Goal: Task Accomplishment & Management: Manage account settings

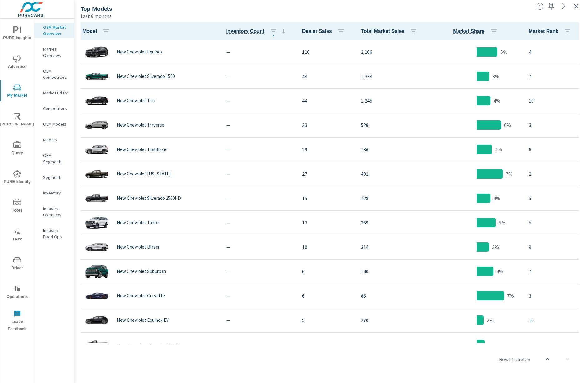
scroll to position [317, 0]
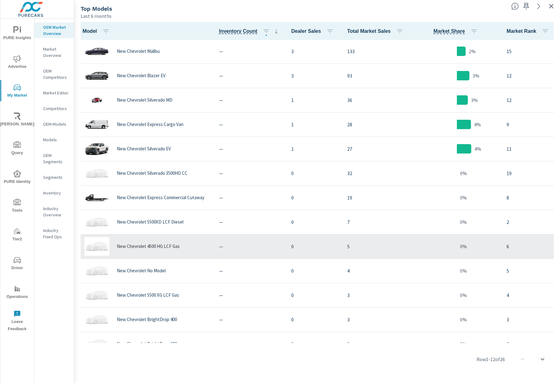
scroll to position [333, 0]
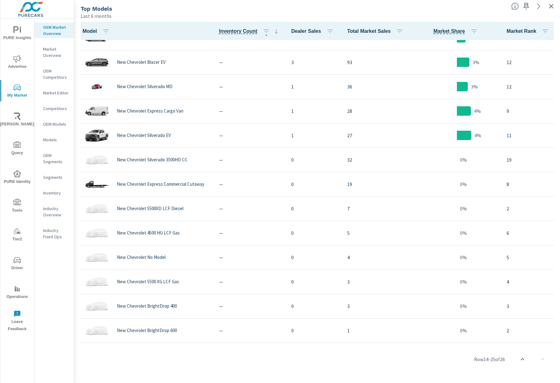
click at [388, 375] on div "Row 14 - 25 of 26" at bounding box center [317, 358] width 480 height 37
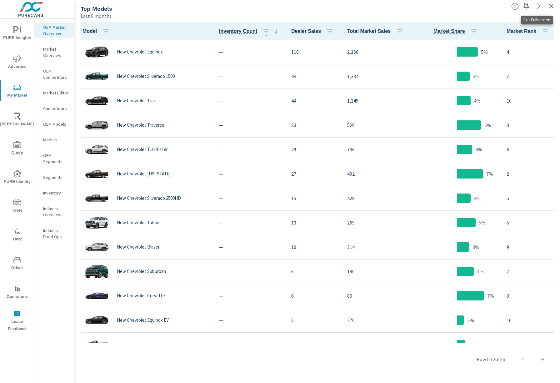
click at [550, 6] on icon "button" at bounding box center [550, 5] width 7 height 7
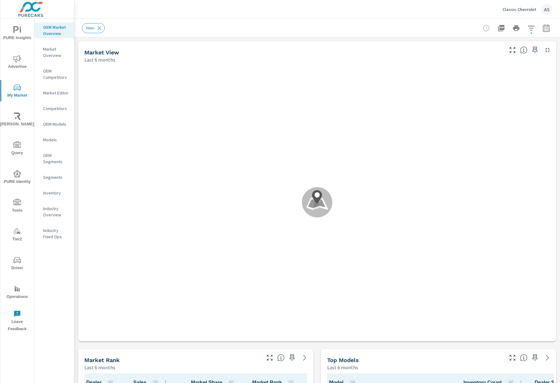
click at [524, 11] on p "Classic Chevrolet" at bounding box center [519, 10] width 34 height 6
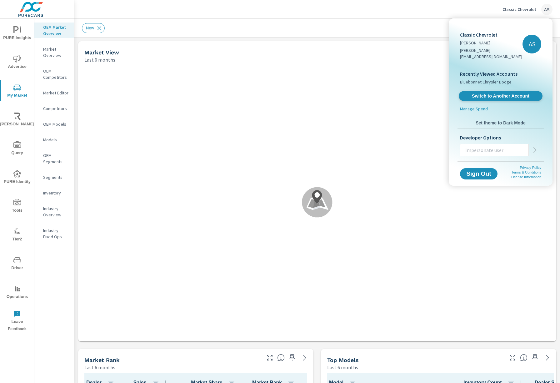
click at [511, 93] on span "Switch to Another Account" at bounding box center [500, 96] width 77 height 6
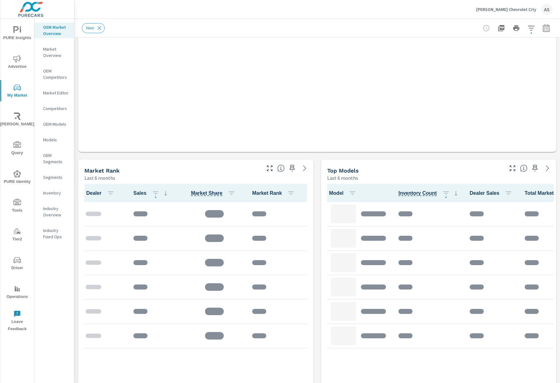
scroll to position [208, 0]
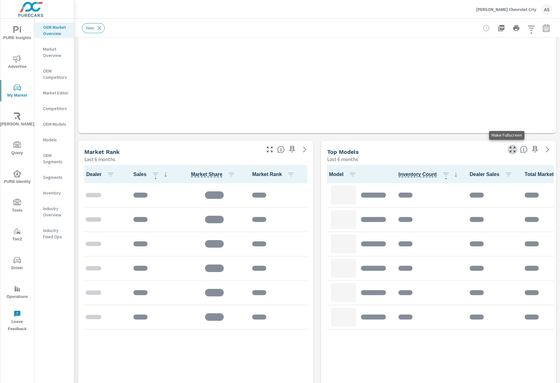
click at [509, 147] on icon "button" at bounding box center [512, 149] width 7 height 7
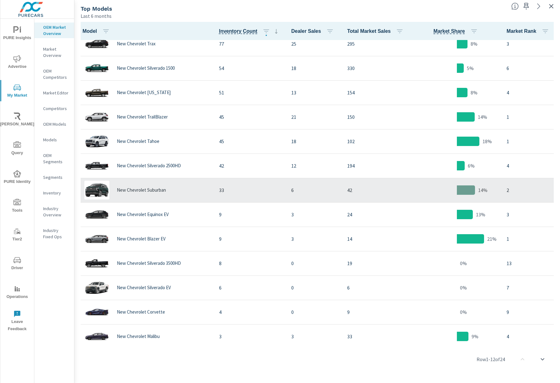
scroll to position [84, 0]
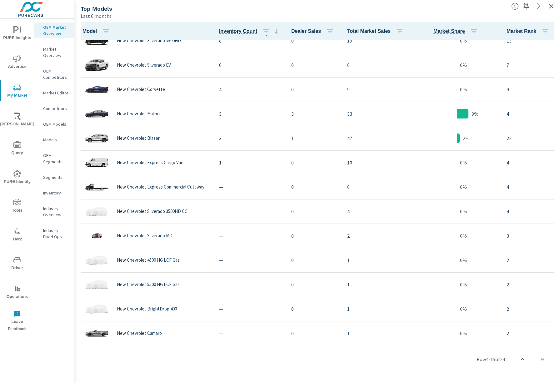
scroll to position [284, 0]
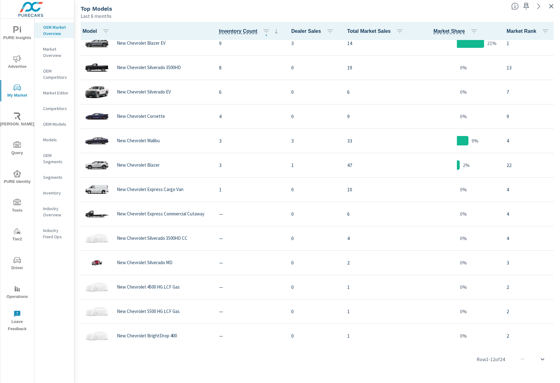
scroll to position [284, 0]
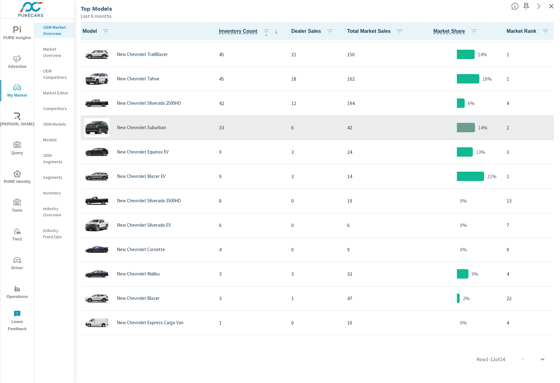
scroll to position [284, 0]
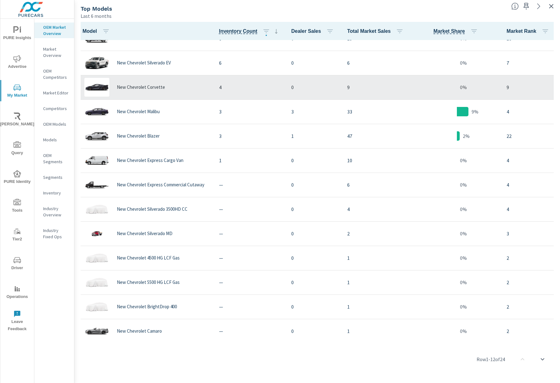
scroll to position [284, 0]
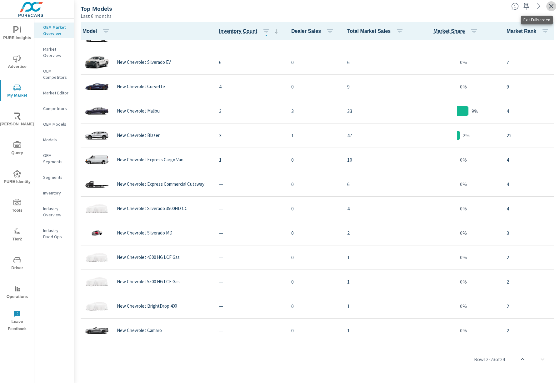
click at [551, 7] on icon "button" at bounding box center [550, 5] width 7 height 7
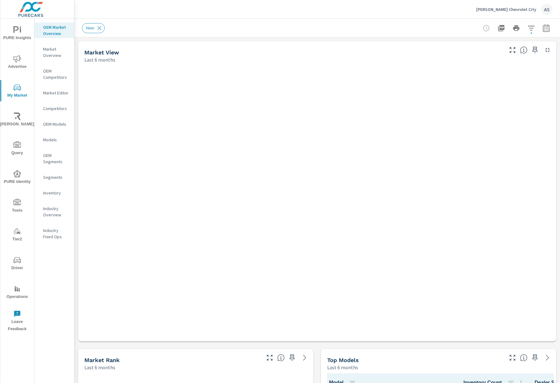
click at [525, 7] on p "Leman's Chevrolet City" at bounding box center [506, 10] width 60 height 6
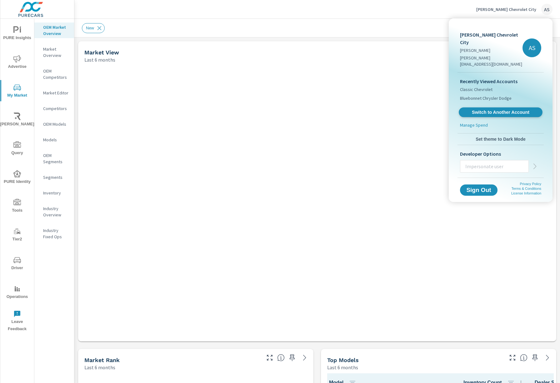
click at [493, 107] on link "Switch to Another Account" at bounding box center [501, 112] width 84 height 10
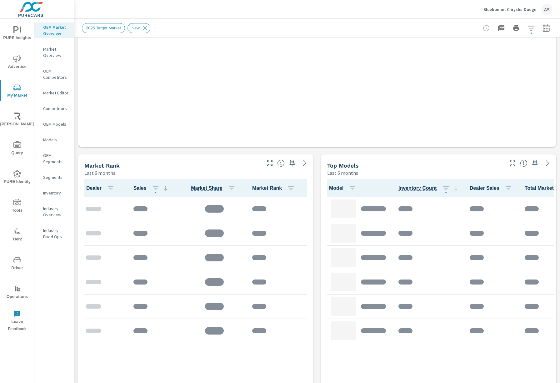
scroll to position [208, 0]
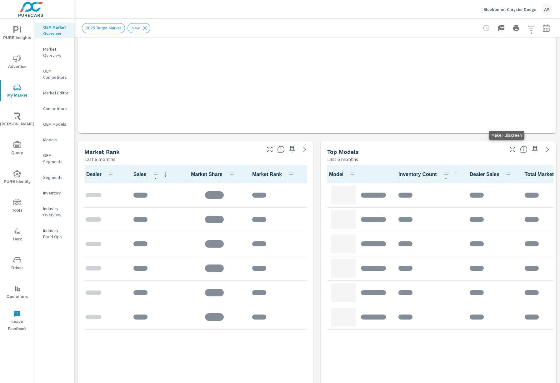
click at [509, 148] on icon "button" at bounding box center [512, 149] width 7 height 7
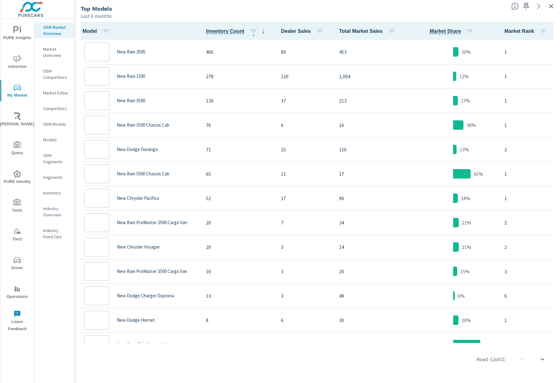
scroll to position [0, 0]
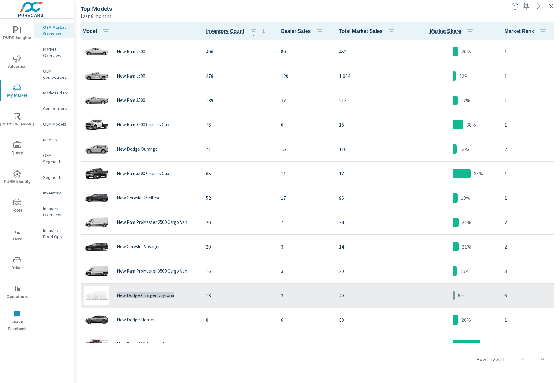
copy p "New Dodge Charger Daytona"
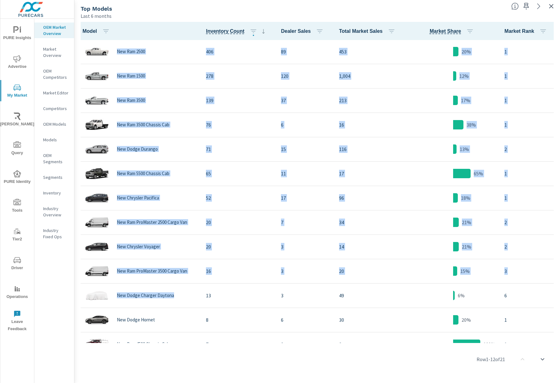
drag, startPoint x: 178, startPoint y: 297, endPoint x: 78, endPoint y: 294, distance: 100.3
click at [78, 294] on tbody "New Ram 2500 406 89 453 20% 1 New Ram 1500 278 120 1,004 12% 1 New Ram 3500 139…" at bounding box center [317, 296] width 480 height 512
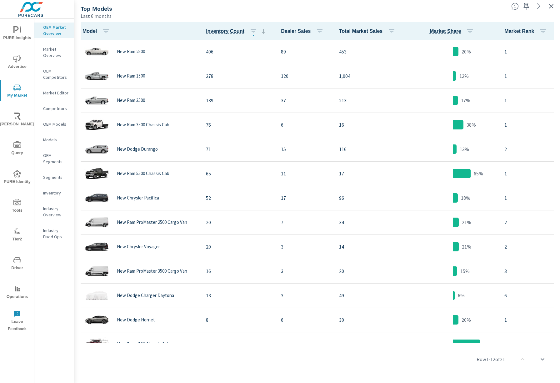
click at [77, 294] on tbody "New Ram 2500 406 89 453 20% 1 New Ram 1500 278 120 1,004 12% 1 New Ram 3500 139…" at bounding box center [317, 296] width 480 height 512
